Goal: Task Accomplishment & Management: Complete application form

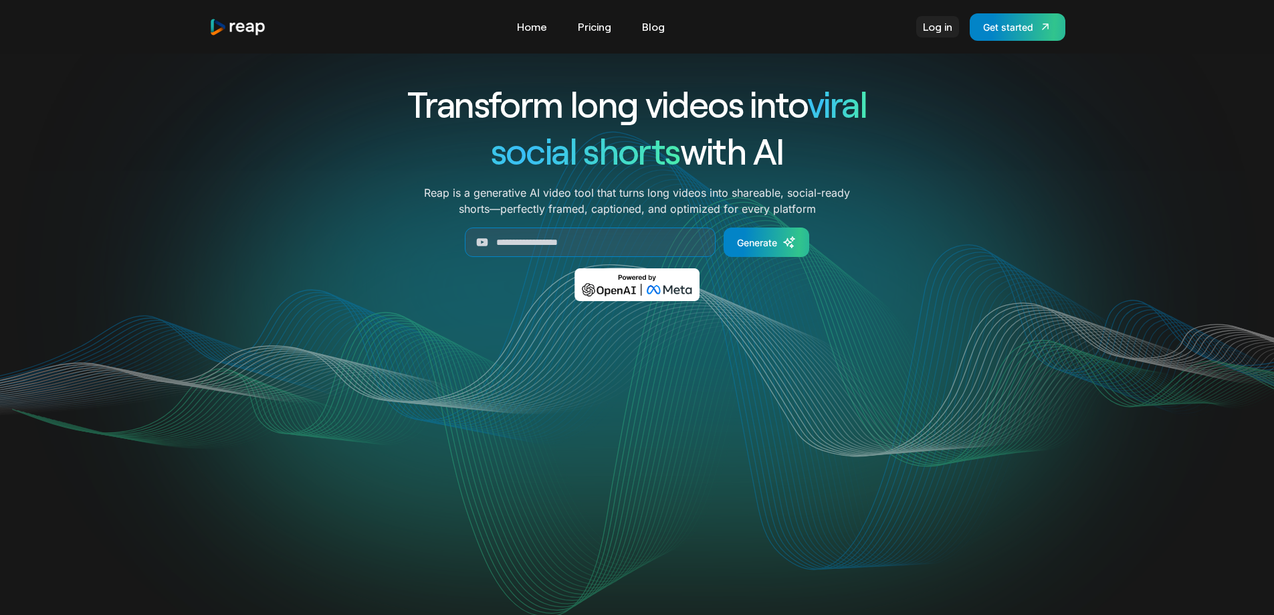
click at [940, 24] on link "Log in" at bounding box center [937, 26] width 43 height 21
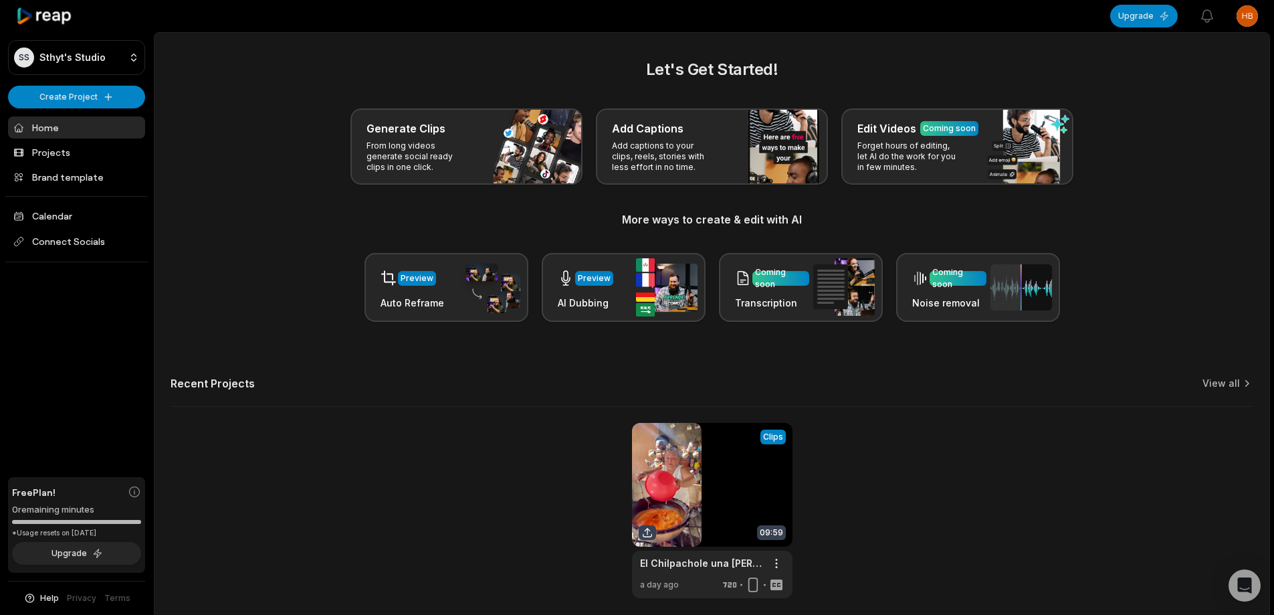
click at [1242, 17] on html "SS Sthyt's Studio Create Project Home Projects Brand template Calendar Connect …" at bounding box center [637, 307] width 1274 height 615
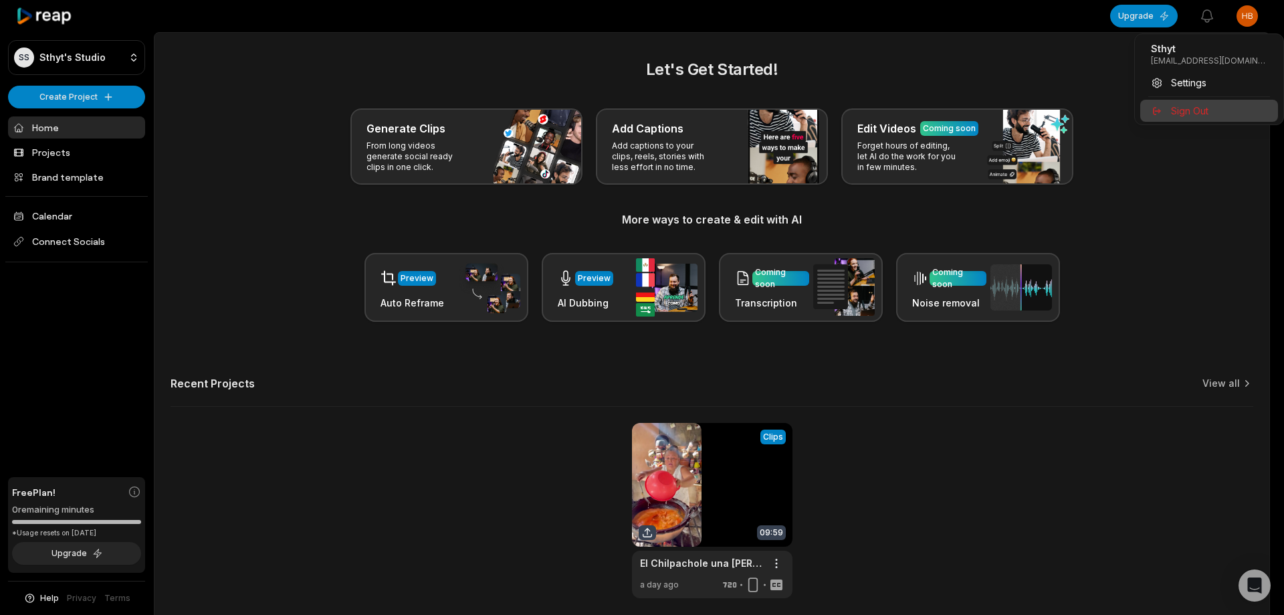
click at [1192, 113] on span "Sign Out" at bounding box center [1189, 111] width 37 height 14
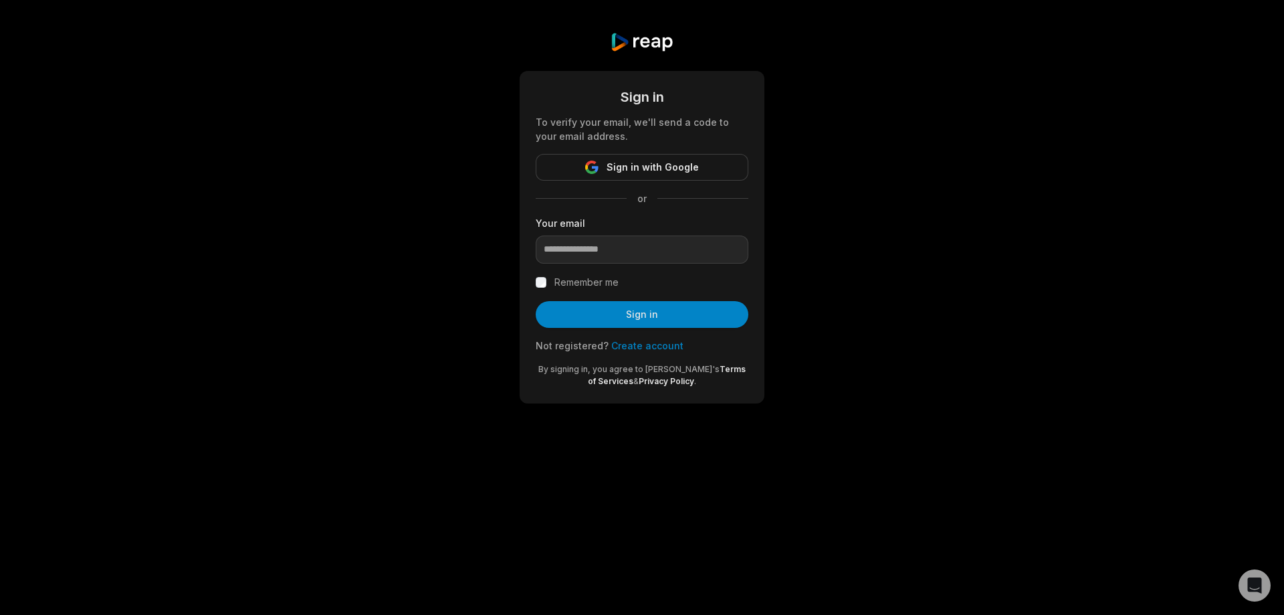
click at [628, 345] on link "Create account" at bounding box center [647, 345] width 72 height 11
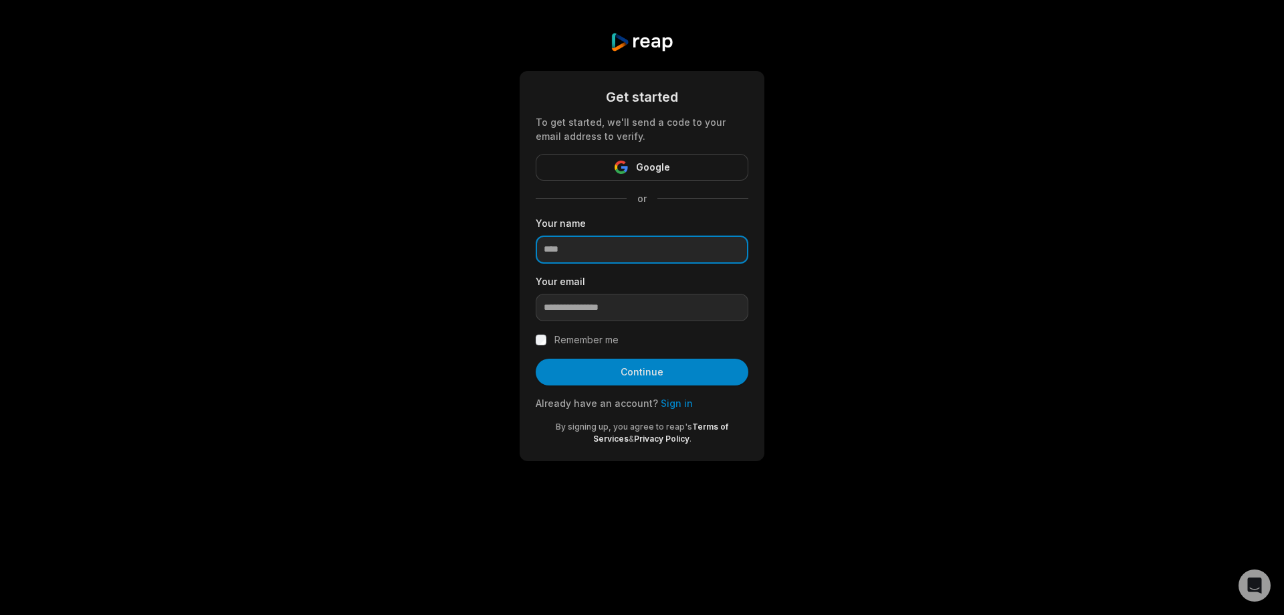
click at [577, 249] on input at bounding box center [642, 249] width 213 height 28
click at [699, 245] on input at bounding box center [642, 249] width 213 height 28
type input "*"
type input "*****"
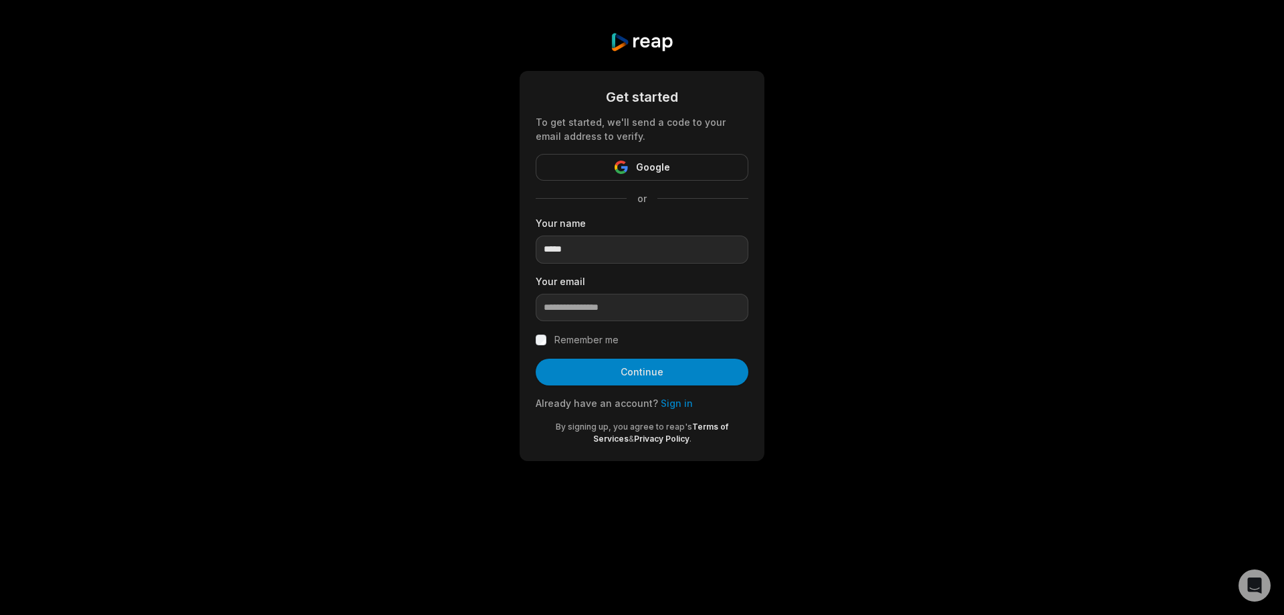
drag, startPoint x: 772, startPoint y: 526, endPoint x: 736, endPoint y: 510, distance: 39.5
click at [771, 526] on body "Get started To get started, we'll send a code to your email address to verify. …" at bounding box center [642, 307] width 1284 height 615
click at [592, 311] on input "email" at bounding box center [642, 308] width 213 height 28
paste input "**********"
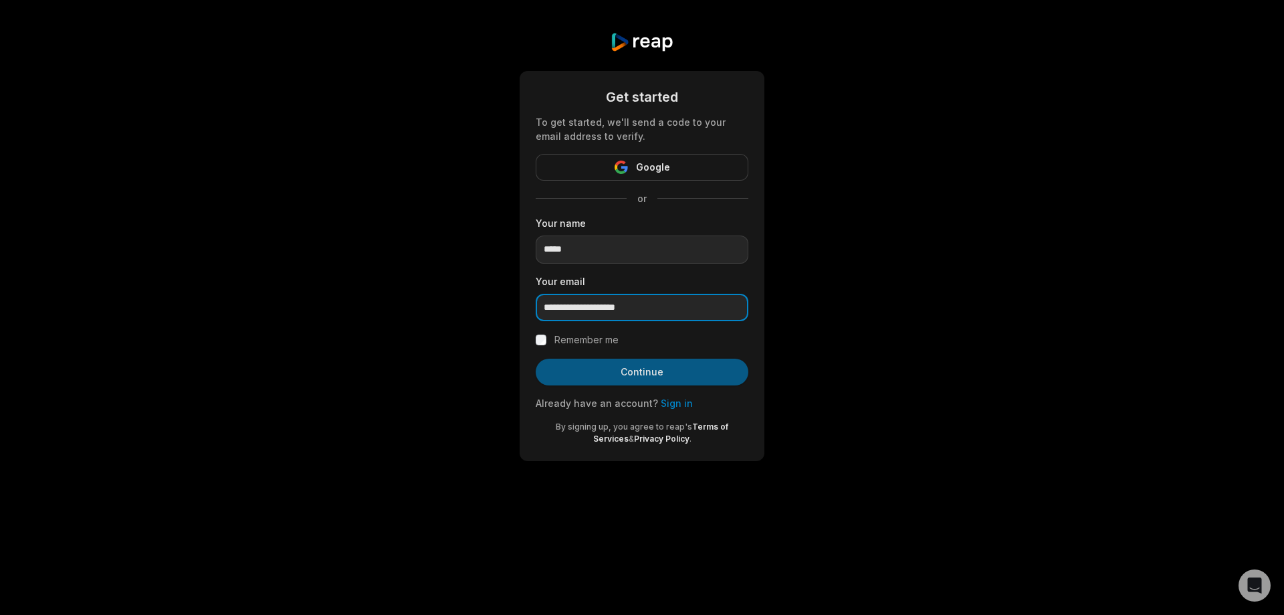
type input "**********"
click at [663, 370] on button "Continue" at bounding box center [642, 371] width 213 height 27
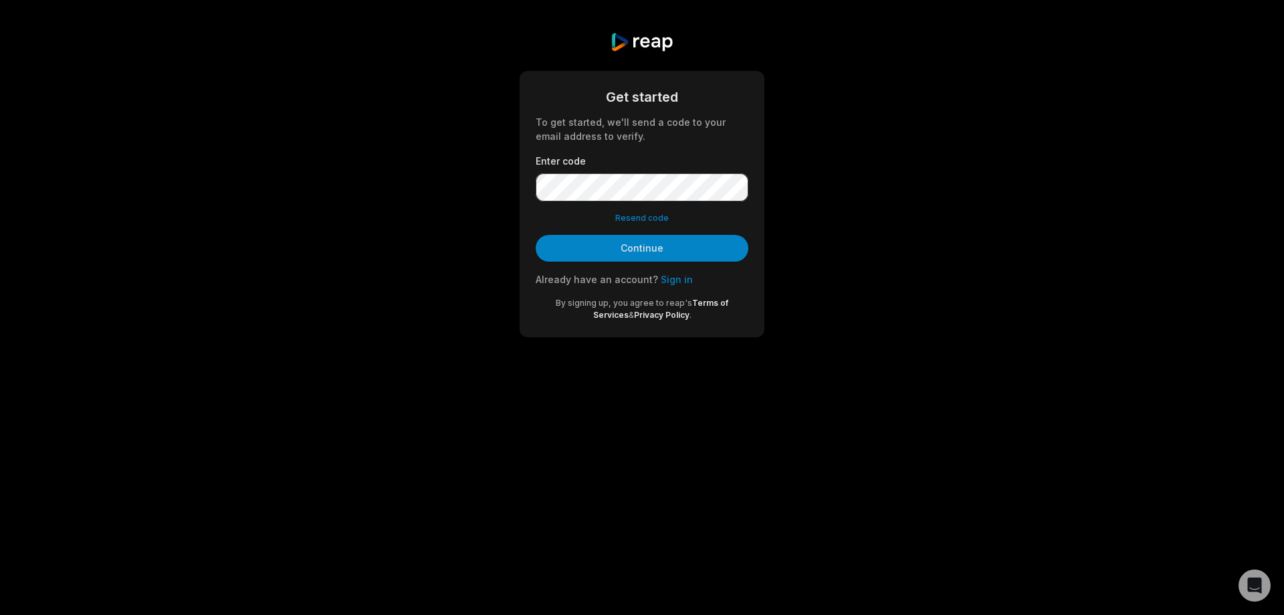
click at [320, 413] on body "Get started To get started, we'll send a code to your email address to verify. …" at bounding box center [642, 307] width 1284 height 615
click at [638, 252] on button "Continue" at bounding box center [642, 248] width 213 height 27
